Goal: Information Seeking & Learning: Understand process/instructions

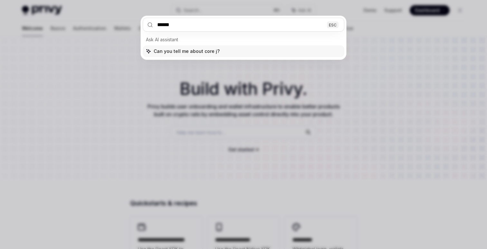
type input "*******"
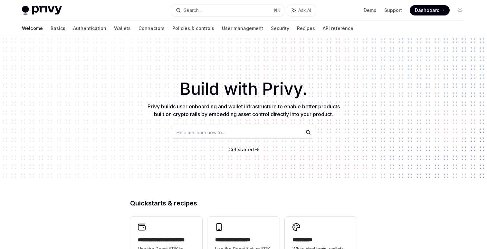
type textarea "*"
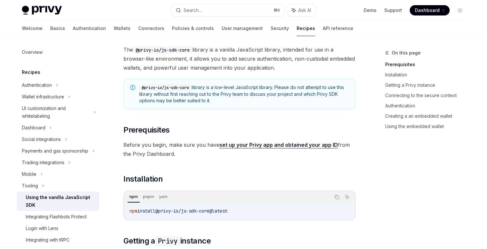
click at [244, 63] on span "The @privy-io/js-sdk-core library is a vanilla JavaScript library, intended for…" at bounding box center [239, 58] width 232 height 27
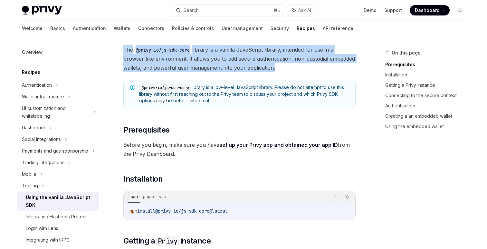
click at [244, 63] on span "The @privy-io/js-sdk-core library is a vanilla JavaScript library, intended for…" at bounding box center [239, 58] width 232 height 27
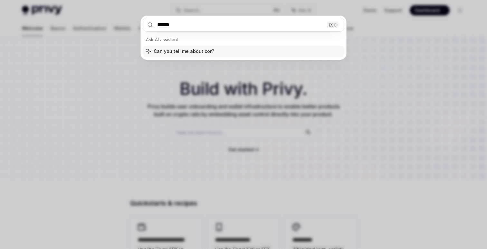
type input "*******"
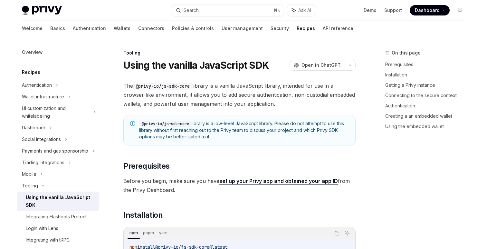
type textarea "*"
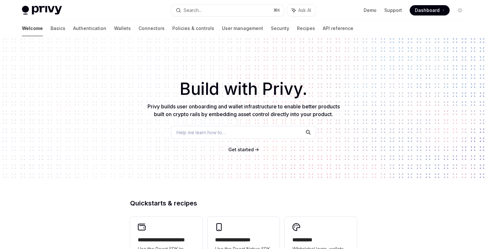
click at [277, 26] on div "Welcome Basics Authentication Wallets Connectors Policies & controls User manag…" at bounding box center [187, 28] width 331 height 15
click at [297, 27] on link "Recipes" at bounding box center [306, 28] width 18 height 15
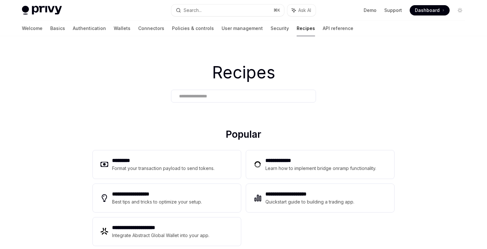
type textarea "*"
click at [212, 101] on div at bounding box center [243, 95] width 145 height 13
click at [212, 98] on input "text" at bounding box center [243, 96] width 129 height 7
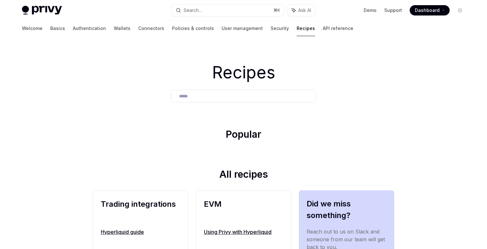
type input "*****"
click at [135, 232] on link "Hyperliquid guide" at bounding box center [140, 232] width 79 height 8
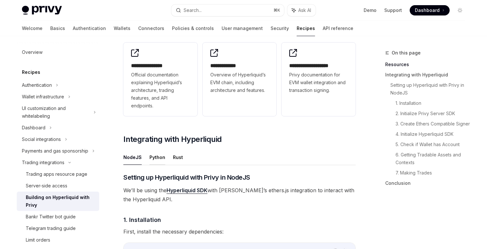
click at [149, 156] on button "Python" at bounding box center [157, 156] width 16 height 15
type textarea "*"
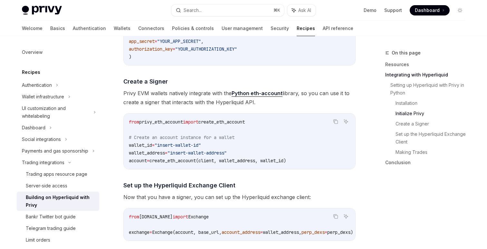
scroll to position [489, 0]
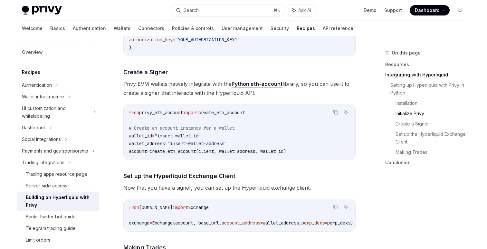
click at [183, 148] on span "create_eth_account(client, wallet_address, wallet_id)" at bounding box center [217, 151] width 136 height 6
click at [194, 153] on span "create_eth_account(client, wallet_address, wallet_id)" at bounding box center [217, 151] width 136 height 6
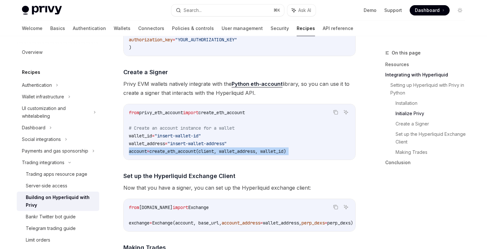
click at [194, 153] on span "create_eth_account(client, wallet_address, wallet_id)" at bounding box center [217, 151] width 136 height 6
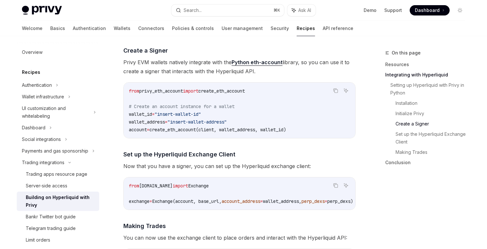
click at [173, 188] on span "hyperliquid.exchange" at bounding box center [155, 186] width 33 height 6
click at [173, 187] on span "hyperliquid.exchange" at bounding box center [155, 186] width 33 height 6
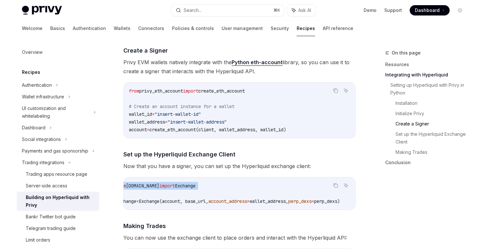
scroll to position [0, 0]
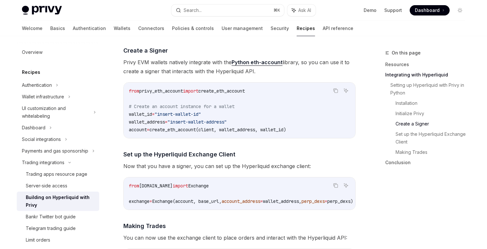
click at [221, 201] on span "Exchange(account, base_url," at bounding box center [187, 201] width 70 height 6
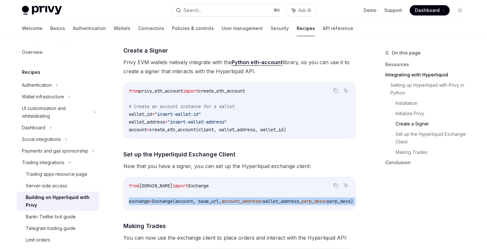
click at [221, 201] on span "Exchange(account, base_url," at bounding box center [187, 201] width 70 height 6
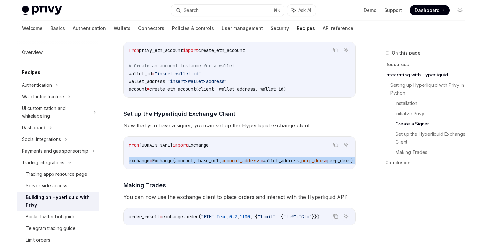
scroll to position [556, 0]
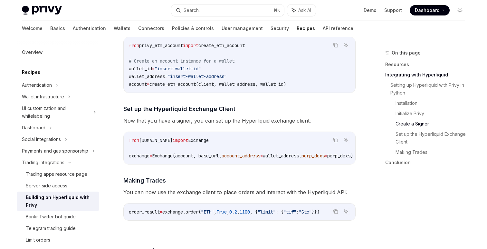
click at [175, 136] on code "from hyperliquid.exchange import Exchange exchange = Exchange(account, base_url…" at bounding box center [249, 147] width 240 height 23
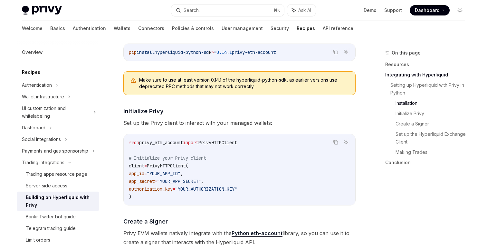
scroll to position [299, 0]
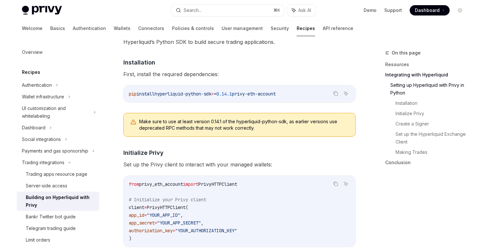
click at [195, 123] on span "Make sure to use at least version 0.14.1 of the hyperliquid-python-sdk, as earl…" at bounding box center [244, 124] width 210 height 13
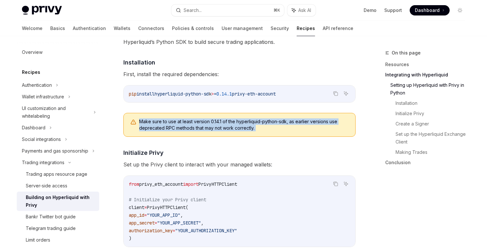
click at [195, 123] on span "Make sure to use at least version 0.14.1 of the hyperliquid-python-sdk, as earl…" at bounding box center [244, 124] width 210 height 13
click at [236, 126] on span "Make sure to use at least version 0.14.1 of the hyperliquid-python-sdk, as earl…" at bounding box center [244, 124] width 210 height 13
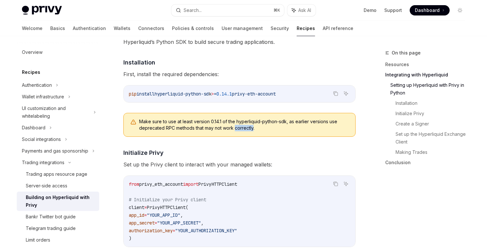
click at [236, 126] on span "Make sure to use at least version 0.14.1 of the hyperliquid-python-sdk, as earl…" at bounding box center [244, 124] width 210 height 13
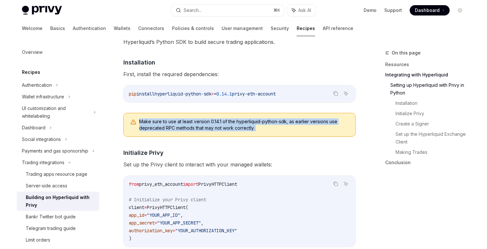
click at [236, 126] on span "Make sure to use at least version 0.14.1 of the hyperliquid-python-sdk, as earl…" at bounding box center [244, 124] width 210 height 13
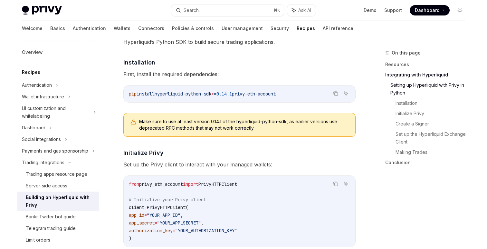
click at [271, 121] on span "Make sure to use at least version 0.14.1 of the hyperliquid-python-sdk, as earl…" at bounding box center [244, 124] width 210 height 13
click at [270, 121] on span "Make sure to use at least version 0.14.1 of the hyperliquid-python-sdk, as earl…" at bounding box center [244, 124] width 210 height 13
click at [247, 92] on span "privy-eth-account" at bounding box center [254, 94] width 44 height 6
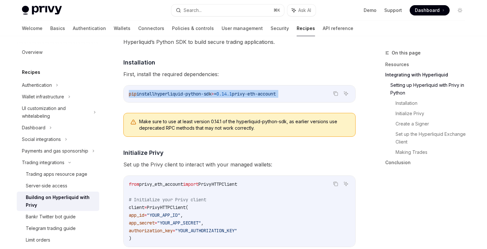
click at [247, 92] on span "privy-eth-account" at bounding box center [254, 94] width 44 height 6
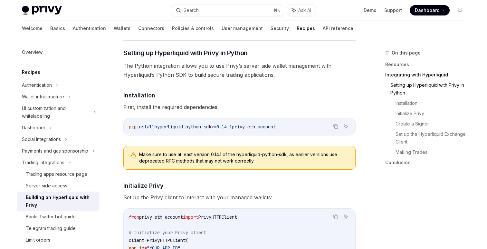
click at [247, 92] on h4 "​ Installation" at bounding box center [239, 95] width 232 height 9
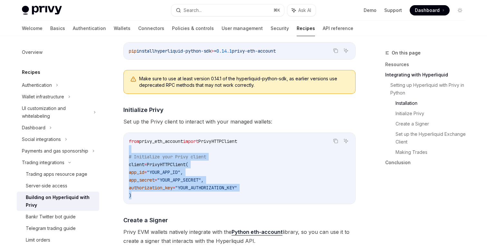
drag, startPoint x: 244, startPoint y: 148, endPoint x: 241, endPoint y: 194, distance: 45.8
click at [241, 194] on code "from privy_eth_account import PrivyHTTPClient # Initialize your Privy client cl…" at bounding box center [239, 168] width 221 height 62
drag, startPoint x: 241, startPoint y: 194, endPoint x: 232, endPoint y: 151, distance: 43.8
click at [232, 151] on code "from privy_eth_account import PrivyHTTPClient # Initialize your Privy client cl…" at bounding box center [239, 168] width 221 height 62
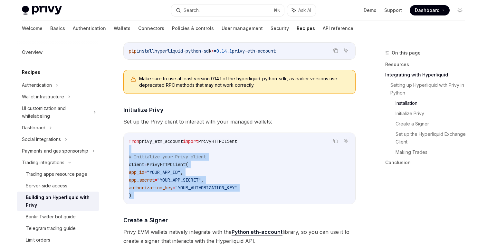
click at [232, 151] on code "from privy_eth_account import PrivyHTTPClient # Initialize your Privy client cl…" at bounding box center [239, 168] width 221 height 62
drag, startPoint x: 232, startPoint y: 151, endPoint x: 230, endPoint y: 206, distance: 55.1
click at [230, 207] on div "​ Setting up Hyperliquid with Privy in Python The Python integration allows you…" at bounding box center [239, 209] width 232 height 473
click at [230, 206] on div "​ Setting up Hyperliquid with Privy in Python The Python integration allows you…" at bounding box center [239, 209] width 232 height 473
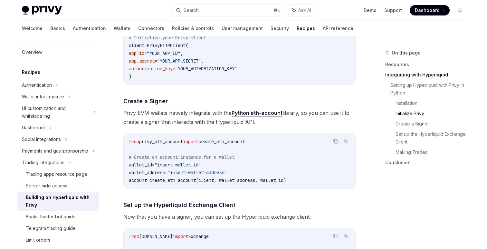
scroll to position [460, 0]
click at [240, 175] on code "from privy_eth_account import create_eth_account # Create an account instance f…" at bounding box center [239, 161] width 221 height 46
click at [242, 185] on div "from privy_eth_account import create_eth_account # Create an account instance f…" at bounding box center [239, 161] width 231 height 55
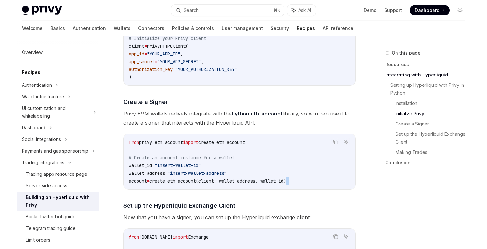
click at [242, 185] on div "from privy_eth_account import create_eth_account # Create an account instance f…" at bounding box center [239, 161] width 231 height 55
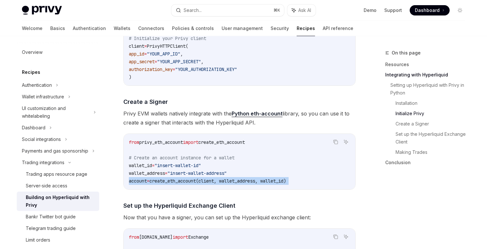
click at [242, 185] on div "from privy_eth_account import create_eth_account # Create an account instance f…" at bounding box center [239, 161] width 231 height 55
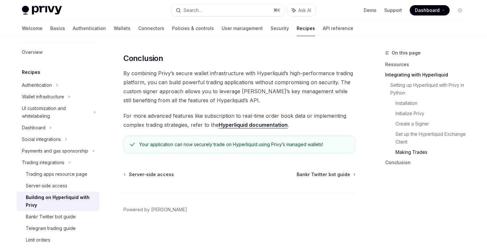
scroll to position [753, 0]
click at [217, 112] on span "For more advanced features like subscription to real-time order book data or im…" at bounding box center [239, 120] width 232 height 18
click at [217, 113] on span "For more advanced features like subscription to real-time order book data or im…" at bounding box center [239, 120] width 232 height 18
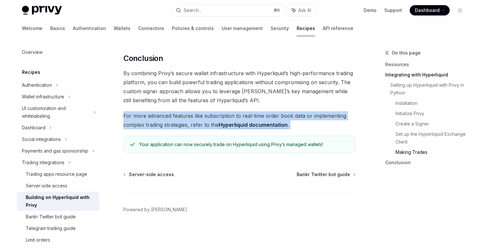
click at [217, 113] on span "For more advanced features like subscription to real-time order book data or im…" at bounding box center [239, 120] width 232 height 18
